Goal: Navigation & Orientation: Find specific page/section

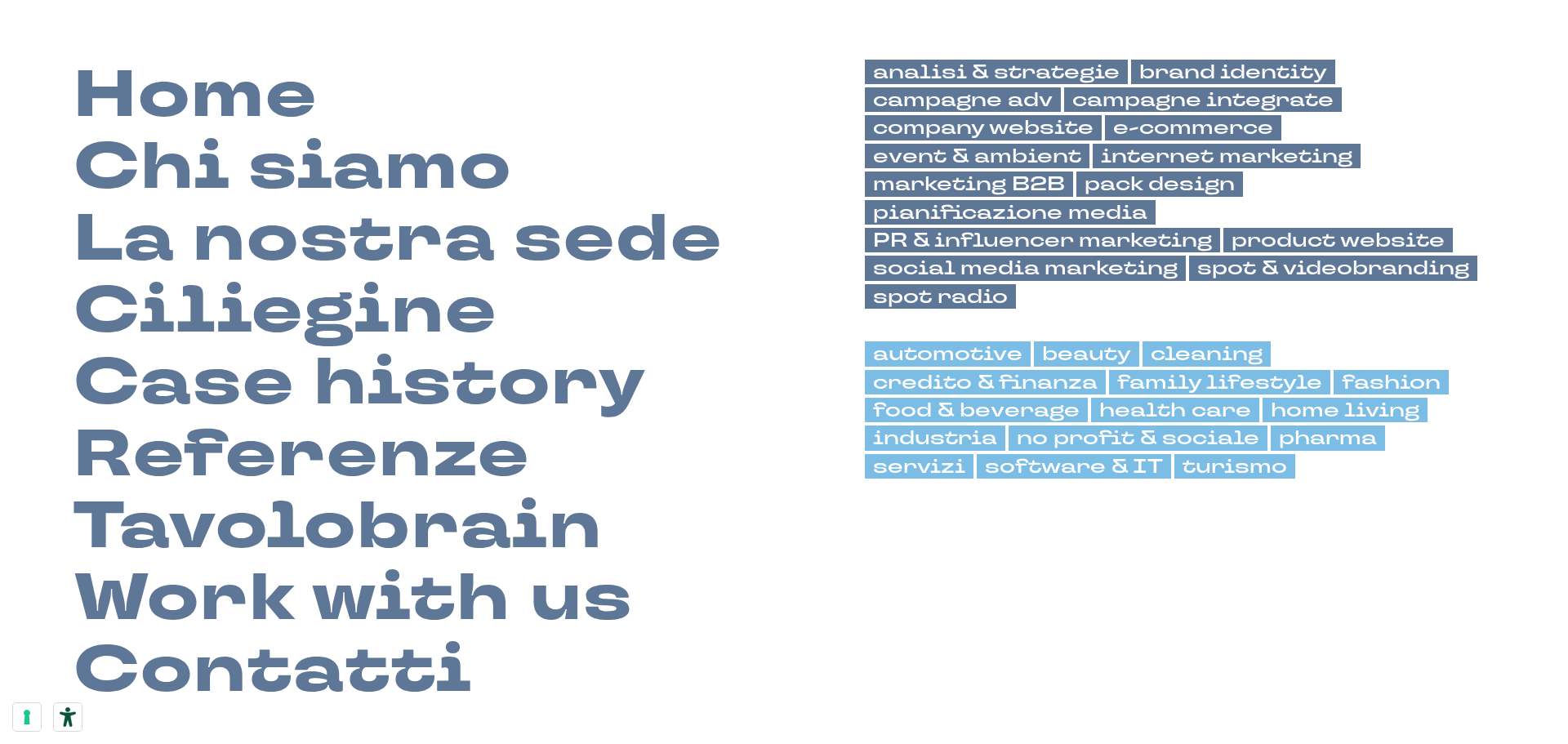
scroll to position [125, 0]
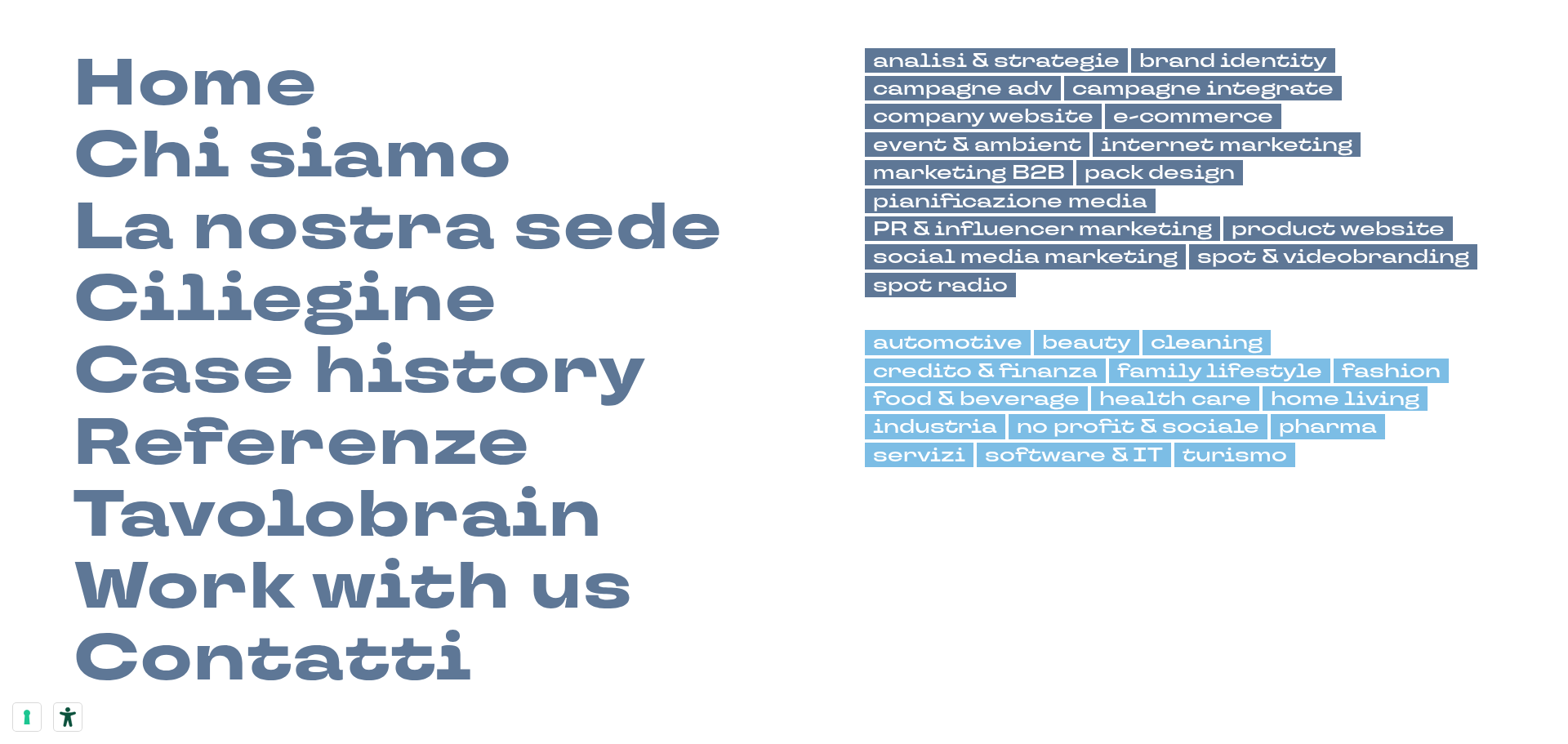
click at [366, 582] on link "Work with us" at bounding box center [353, 587] width 560 height 72
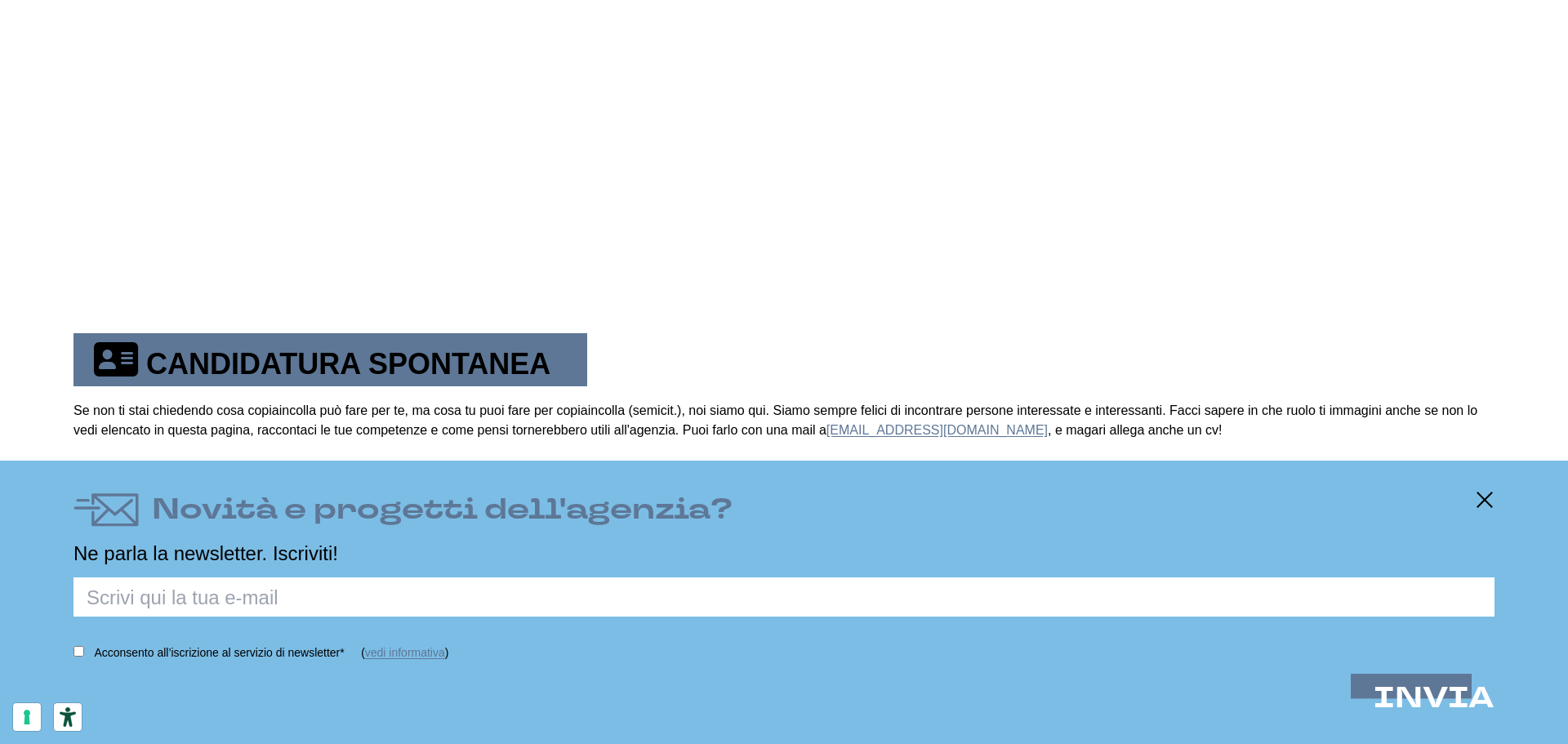
scroll to position [1045, 0]
